Goal: Find specific page/section: Find specific page/section

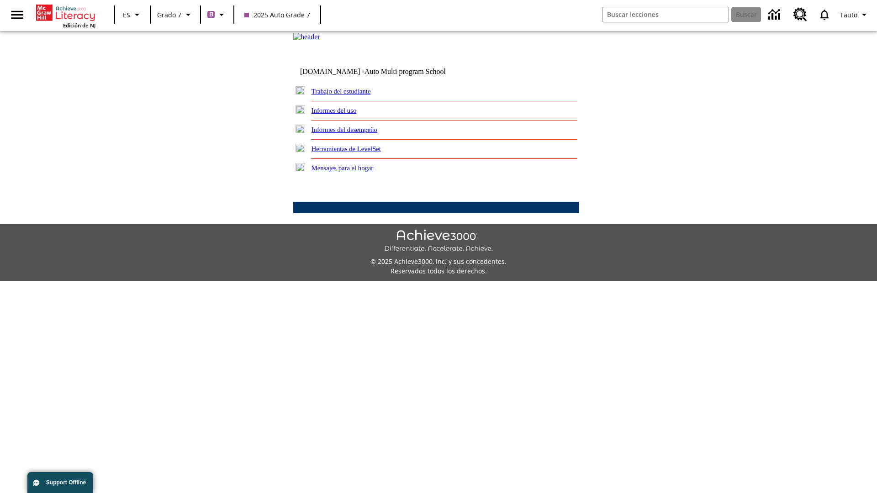
click at [352, 95] on link "Trabajo del estudiante" at bounding box center [340, 91] width 59 height 7
